Goal: Task Accomplishment & Management: Manage account settings

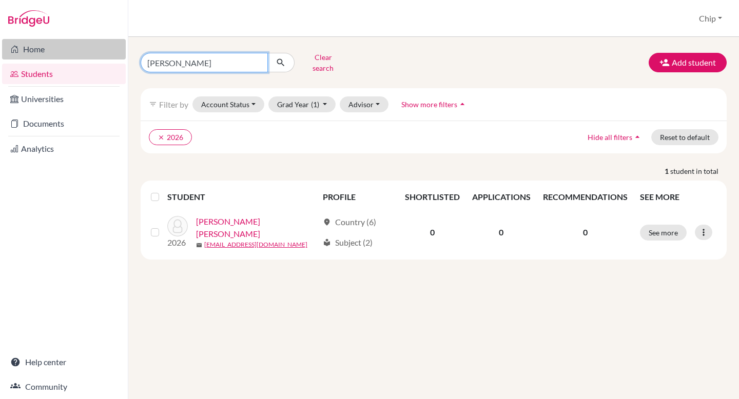
drag, startPoint x: 216, startPoint y: 57, endPoint x: 117, endPoint y: 52, distance: 99.7
click at [114, 56] on div "Home Students Universities Documents Analytics Help center Community Students o…" at bounding box center [369, 199] width 739 height 399
type input "phone yi"
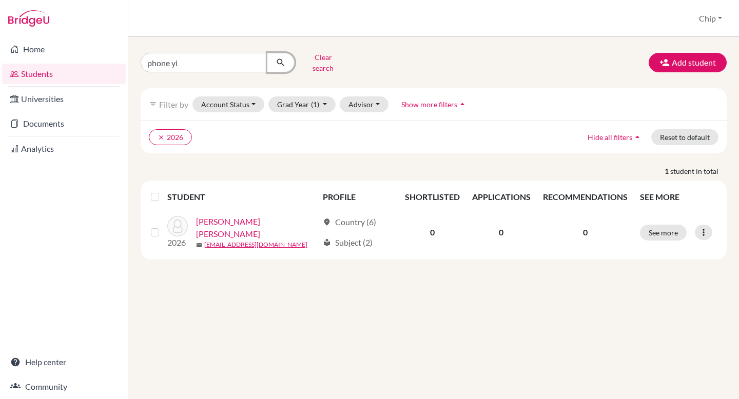
click at [283, 58] on icon "submit" at bounding box center [281, 63] width 10 height 10
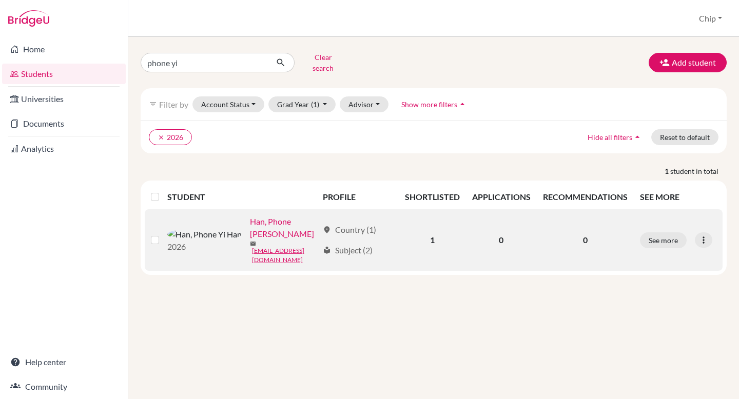
click at [250, 224] on link "Han, Phone [PERSON_NAME]" at bounding box center [284, 228] width 68 height 25
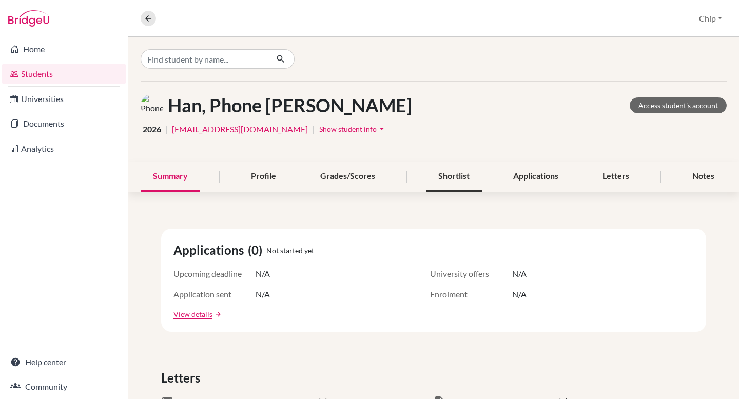
click at [451, 178] on div "Shortlist" at bounding box center [454, 177] width 56 height 30
